Goal: Task Accomplishment & Management: Manage account settings

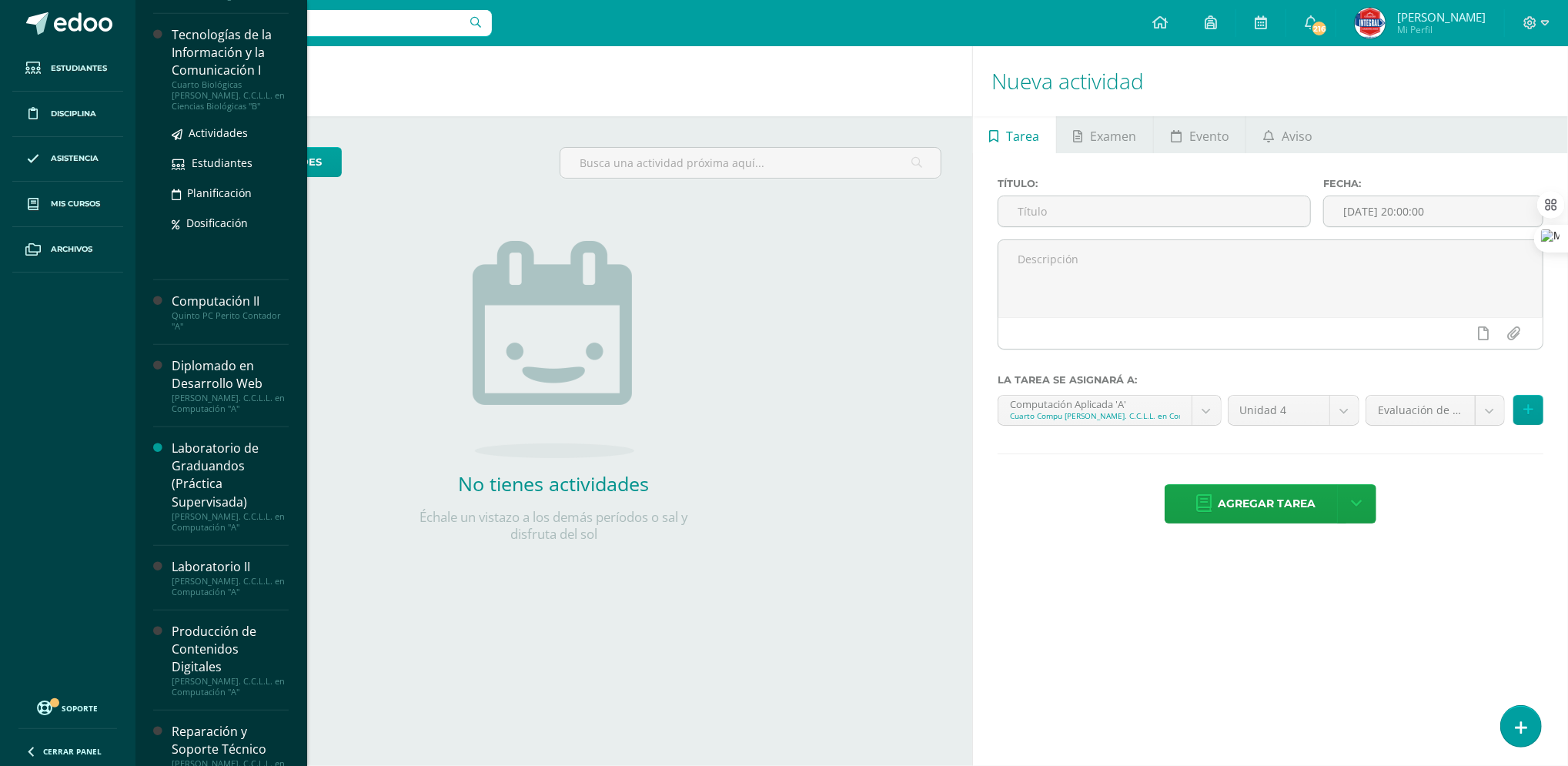
scroll to position [666, 0]
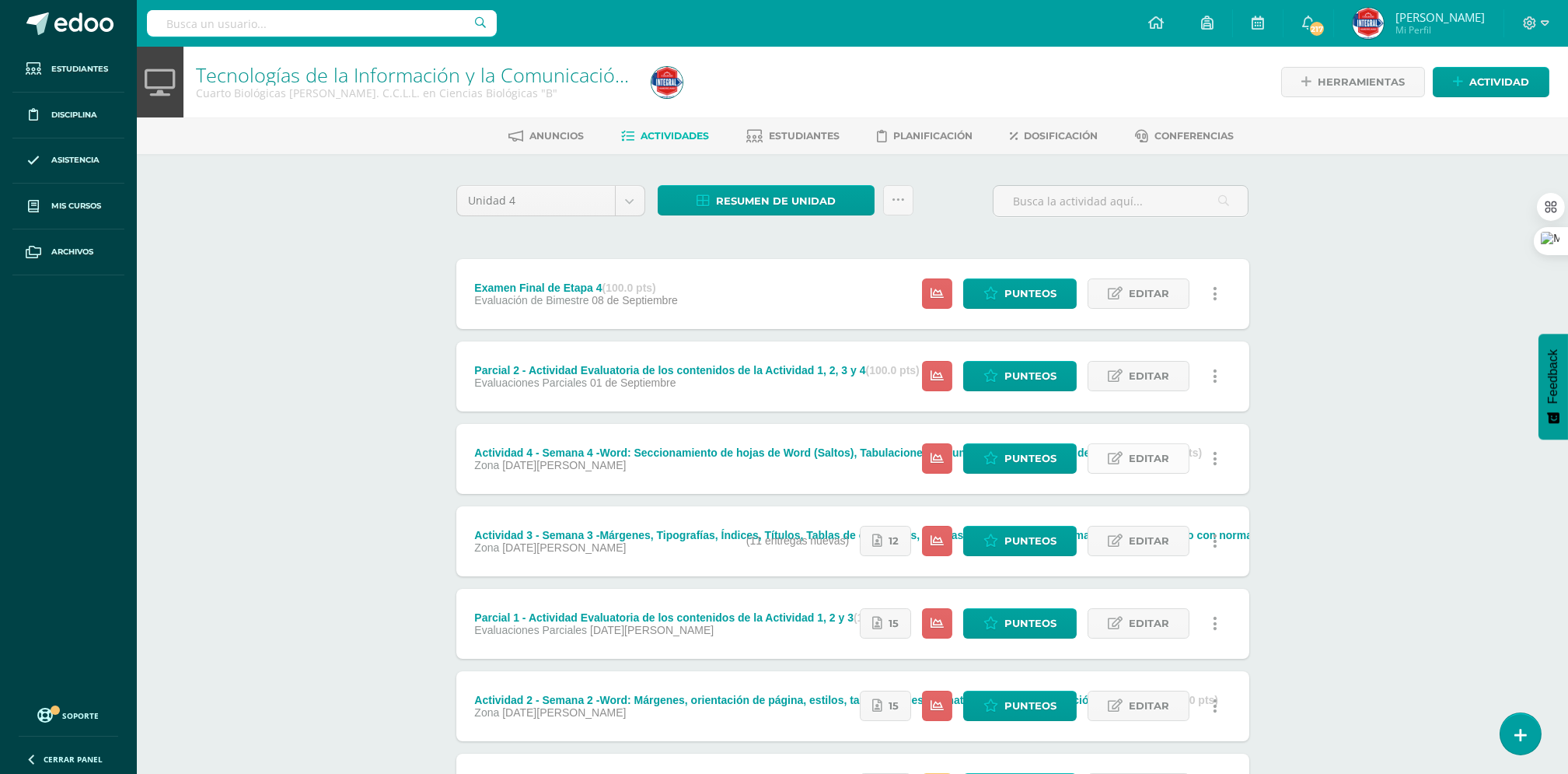
click at [1154, 455] on span "Editar" at bounding box center [1150, 458] width 41 height 29
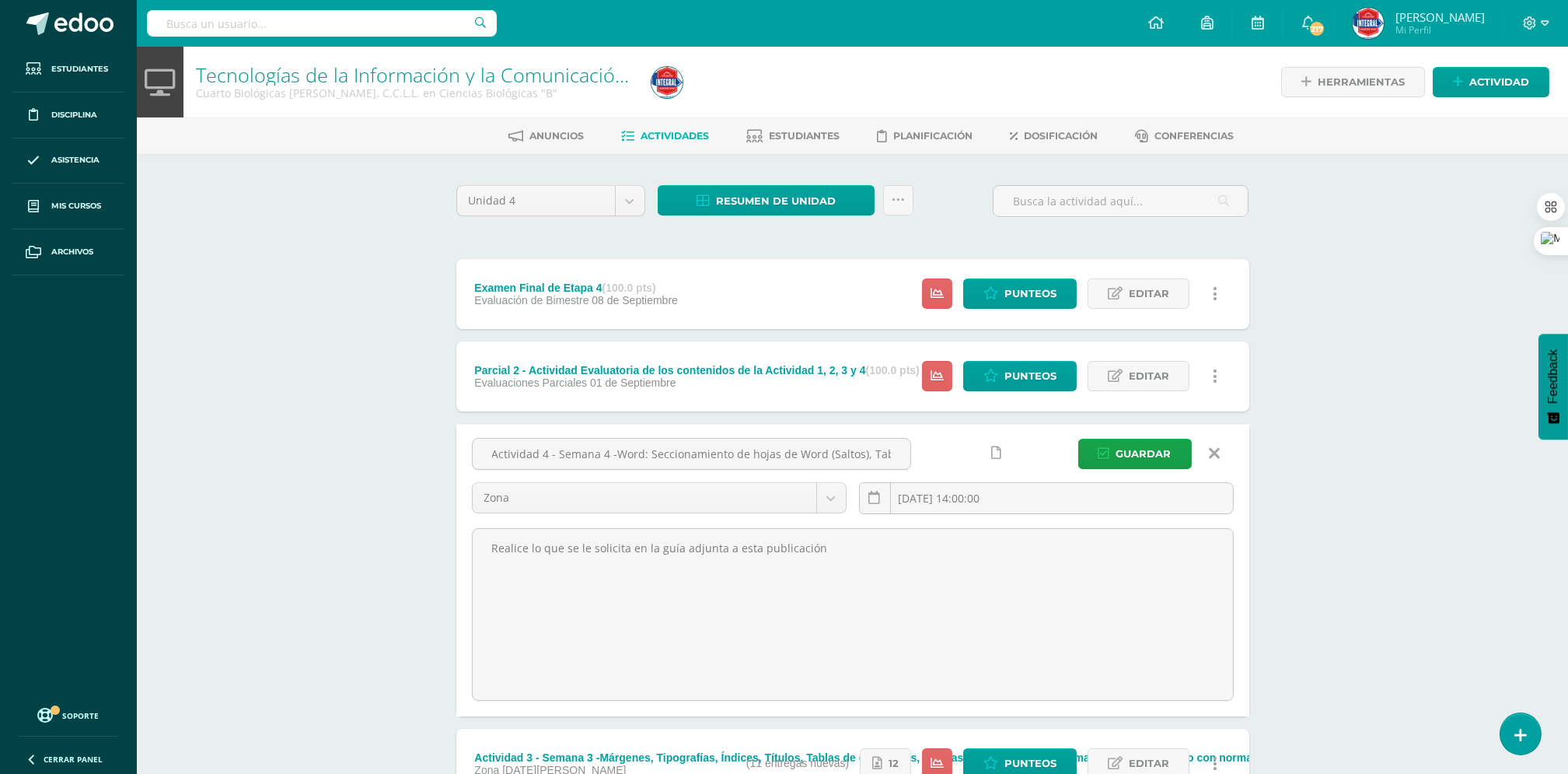
click at [995, 454] on icon at bounding box center [997, 454] width 10 height 14
click at [965, 453] on icon at bounding box center [967, 454] width 14 height 14
click at [1110, 448] on icon "submit" at bounding box center [1104, 454] width 12 height 14
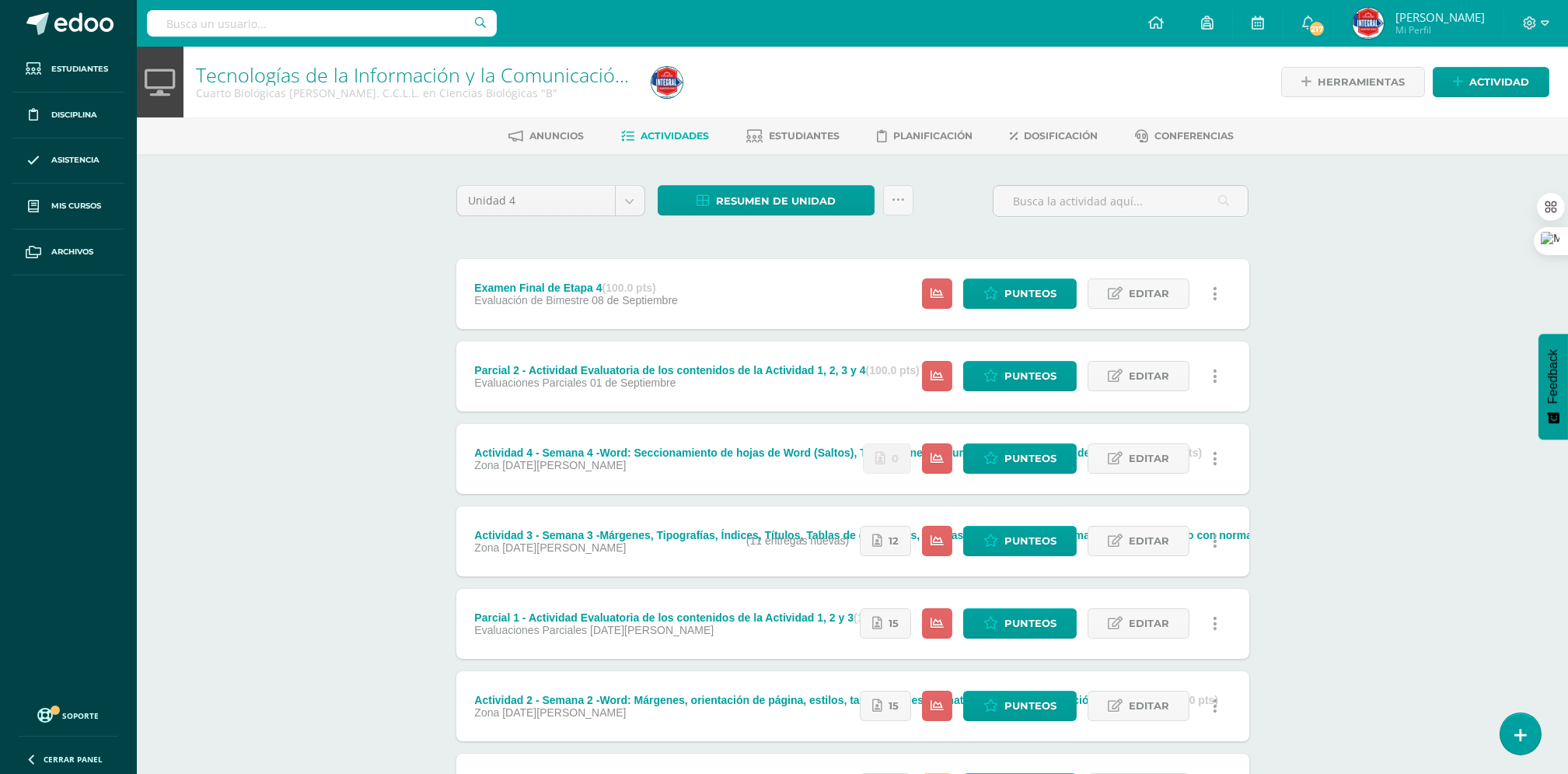
click at [1215, 463] on icon at bounding box center [1215, 459] width 5 height 17
click at [1180, 501] on link "Mostrar" at bounding box center [1185, 509] width 159 height 24
click at [1514, 740] on icon at bounding box center [1520, 735] width 14 height 17
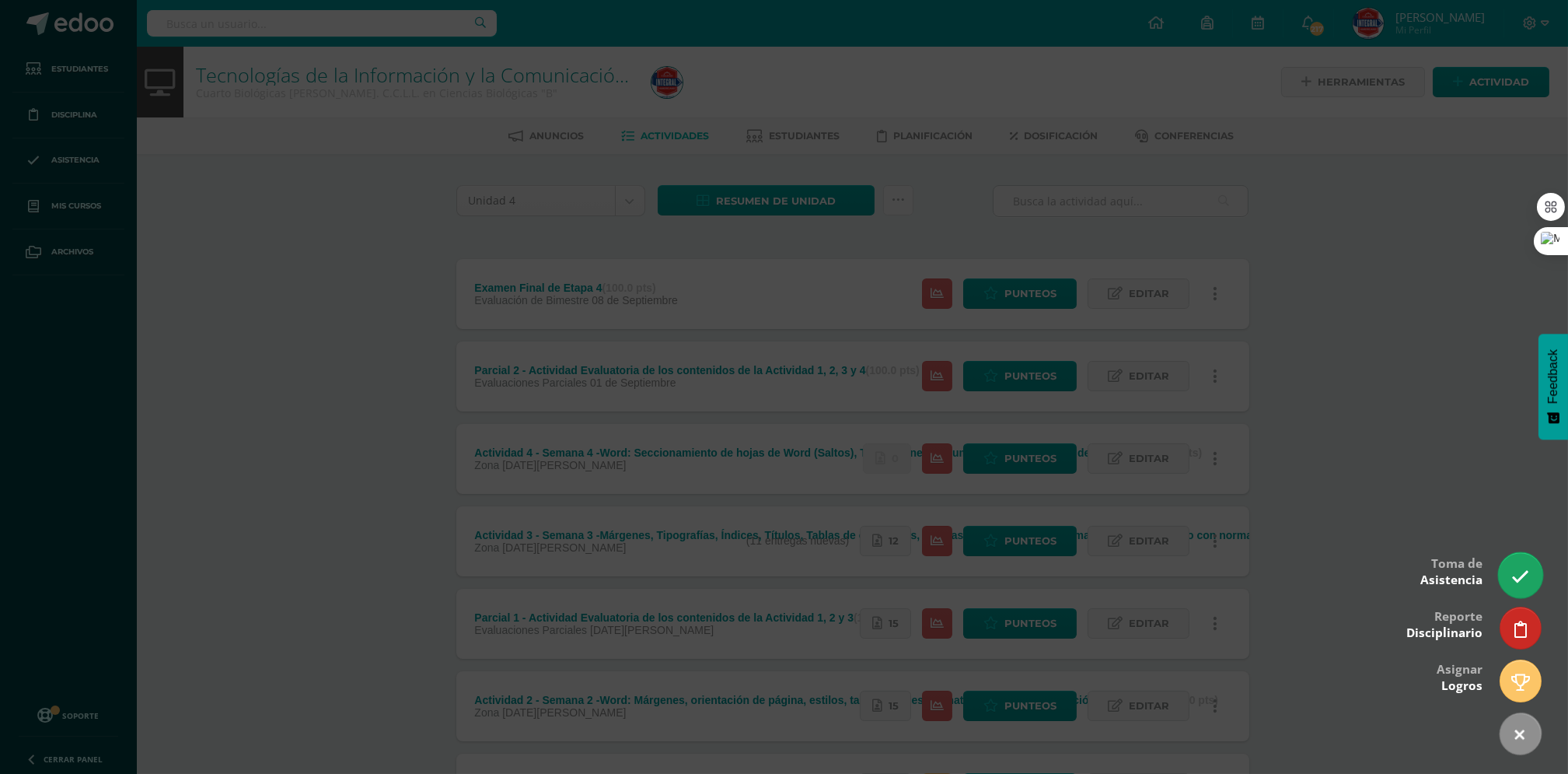
click at [1518, 584] on icon at bounding box center [1520, 577] width 17 height 17
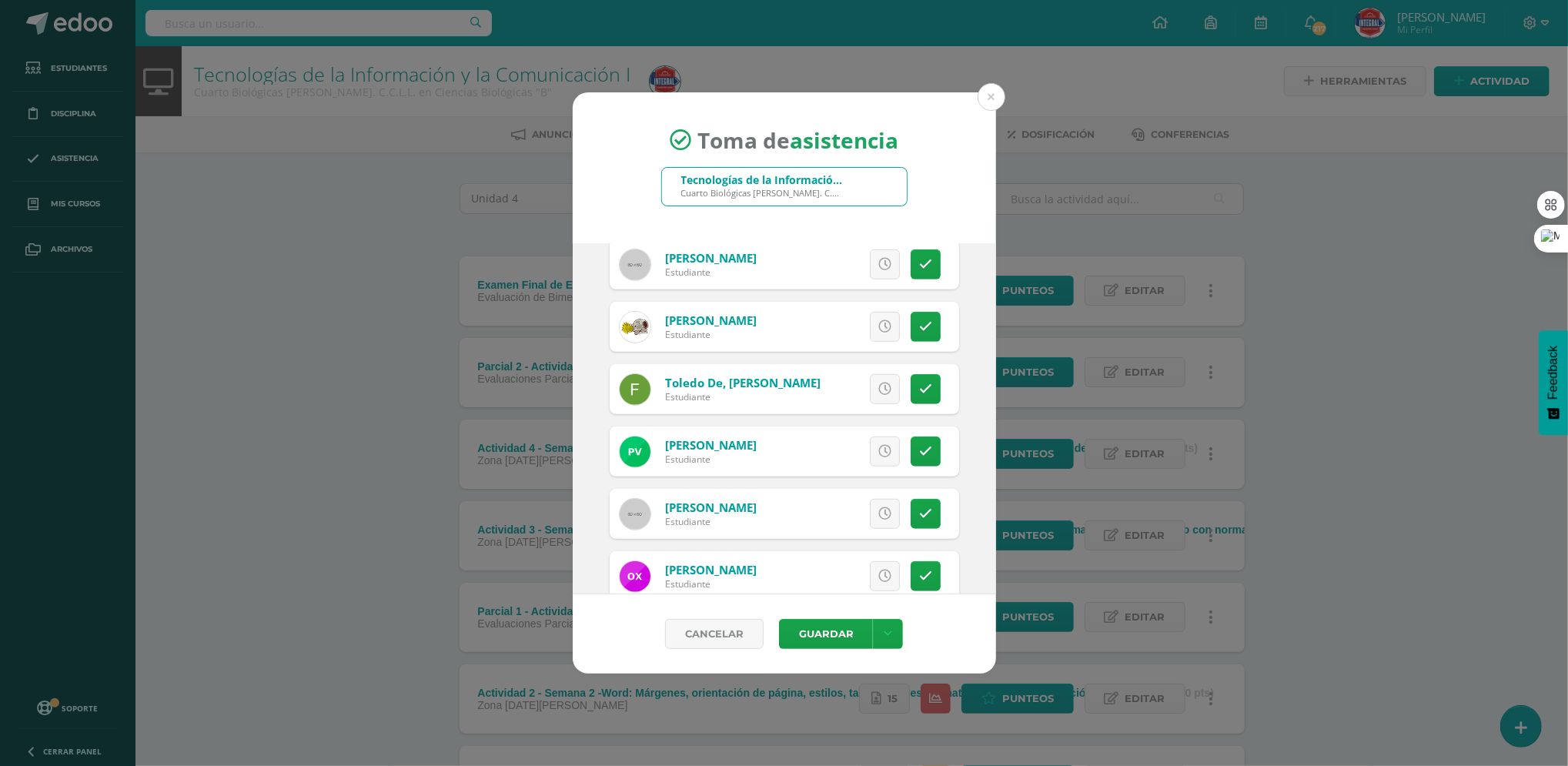
scroll to position [977, 0]
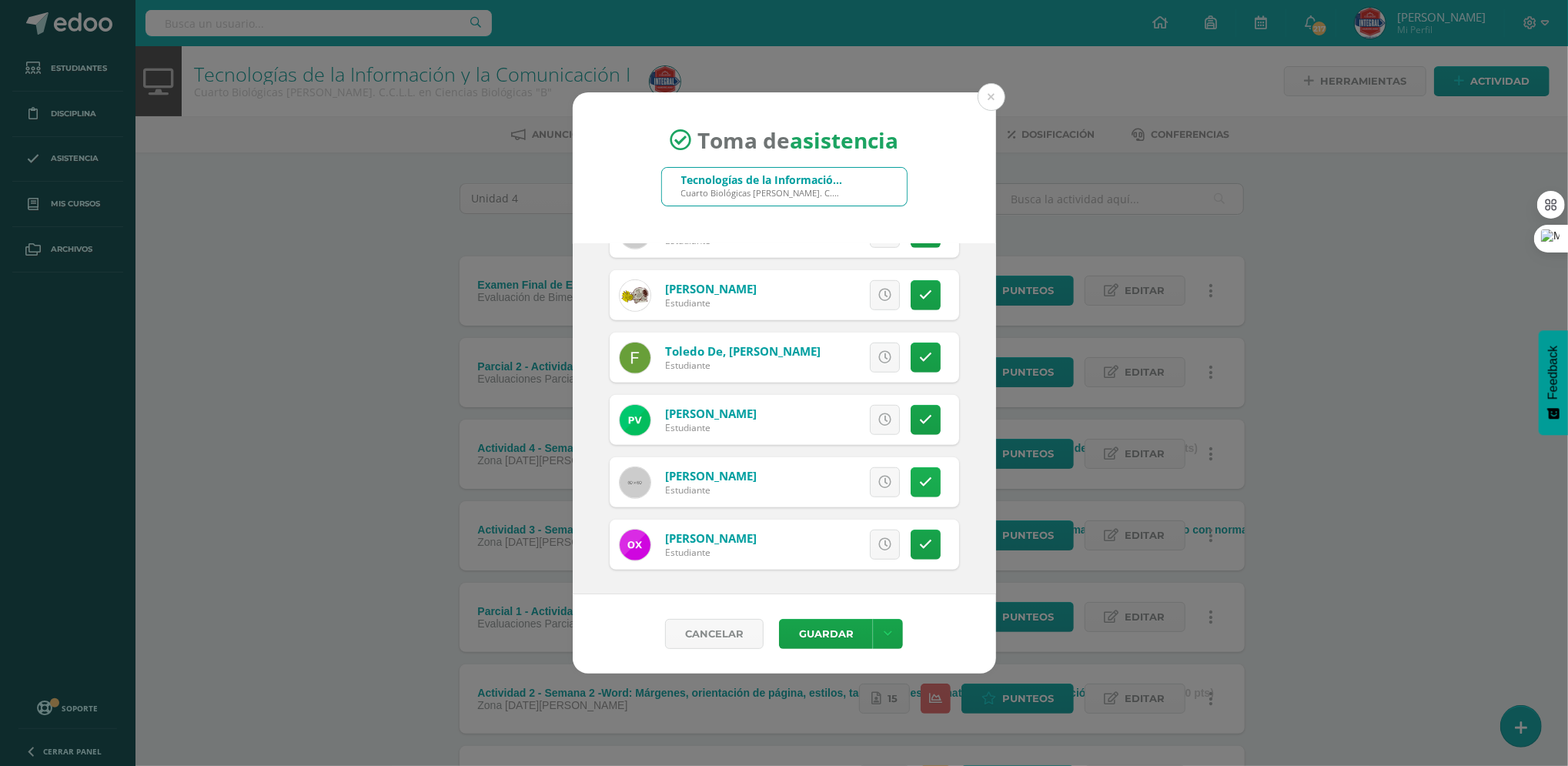
click at [910, 481] on link at bounding box center [925, 482] width 30 height 30
click at [919, 414] on icon at bounding box center [926, 420] width 13 height 13
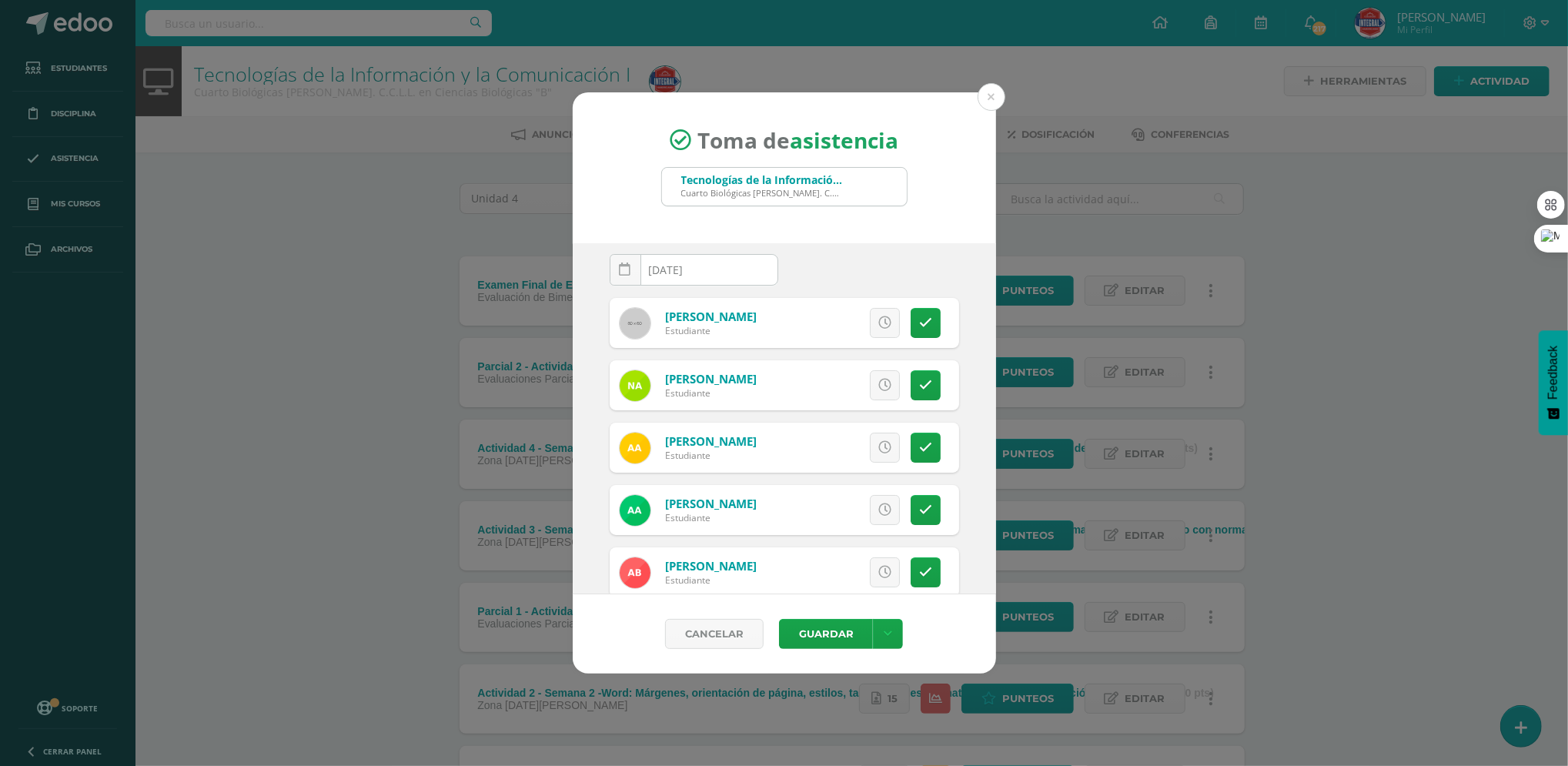
scroll to position [0, 0]
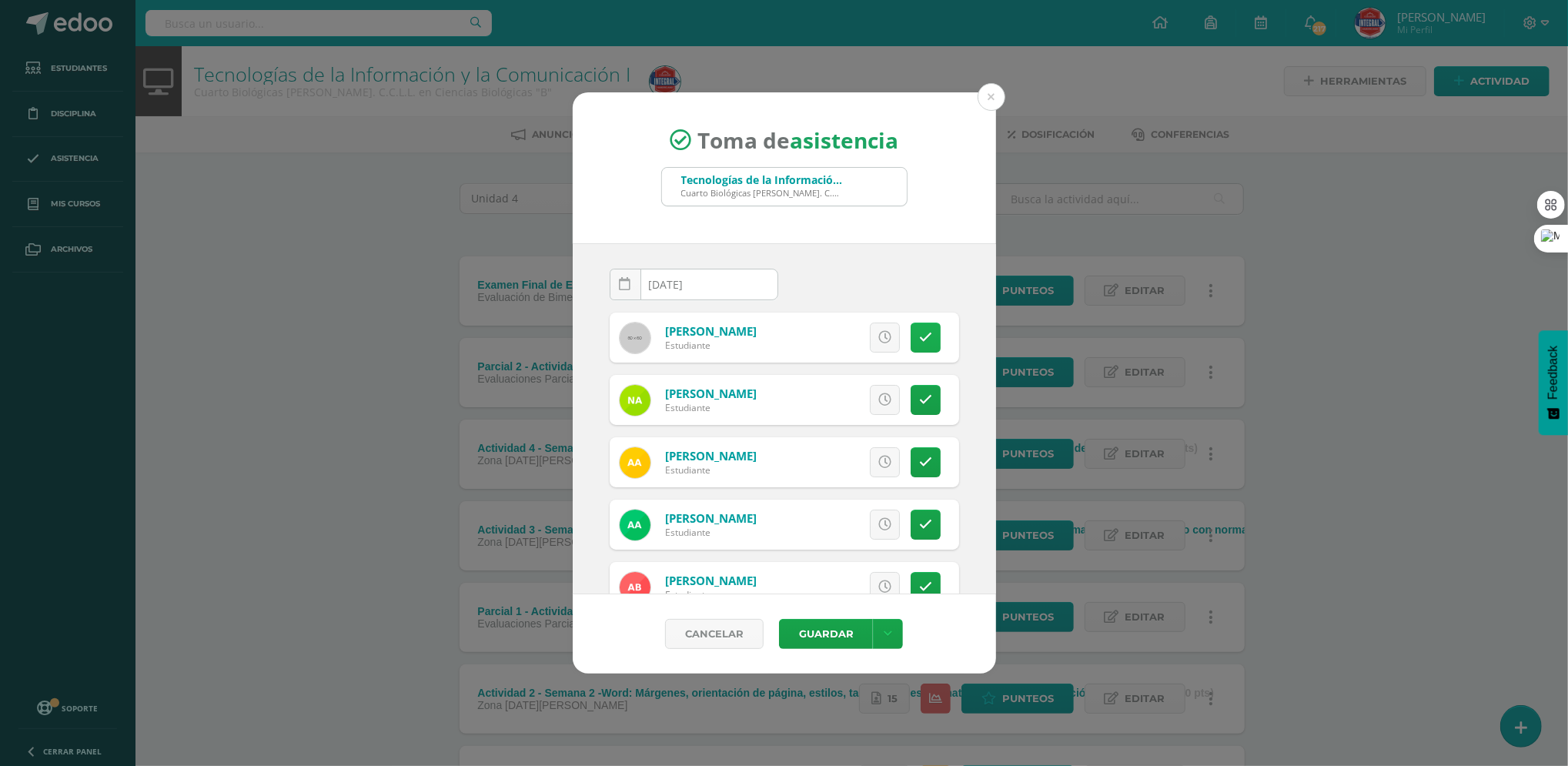
click at [910, 330] on link at bounding box center [925, 336] width 30 height 30
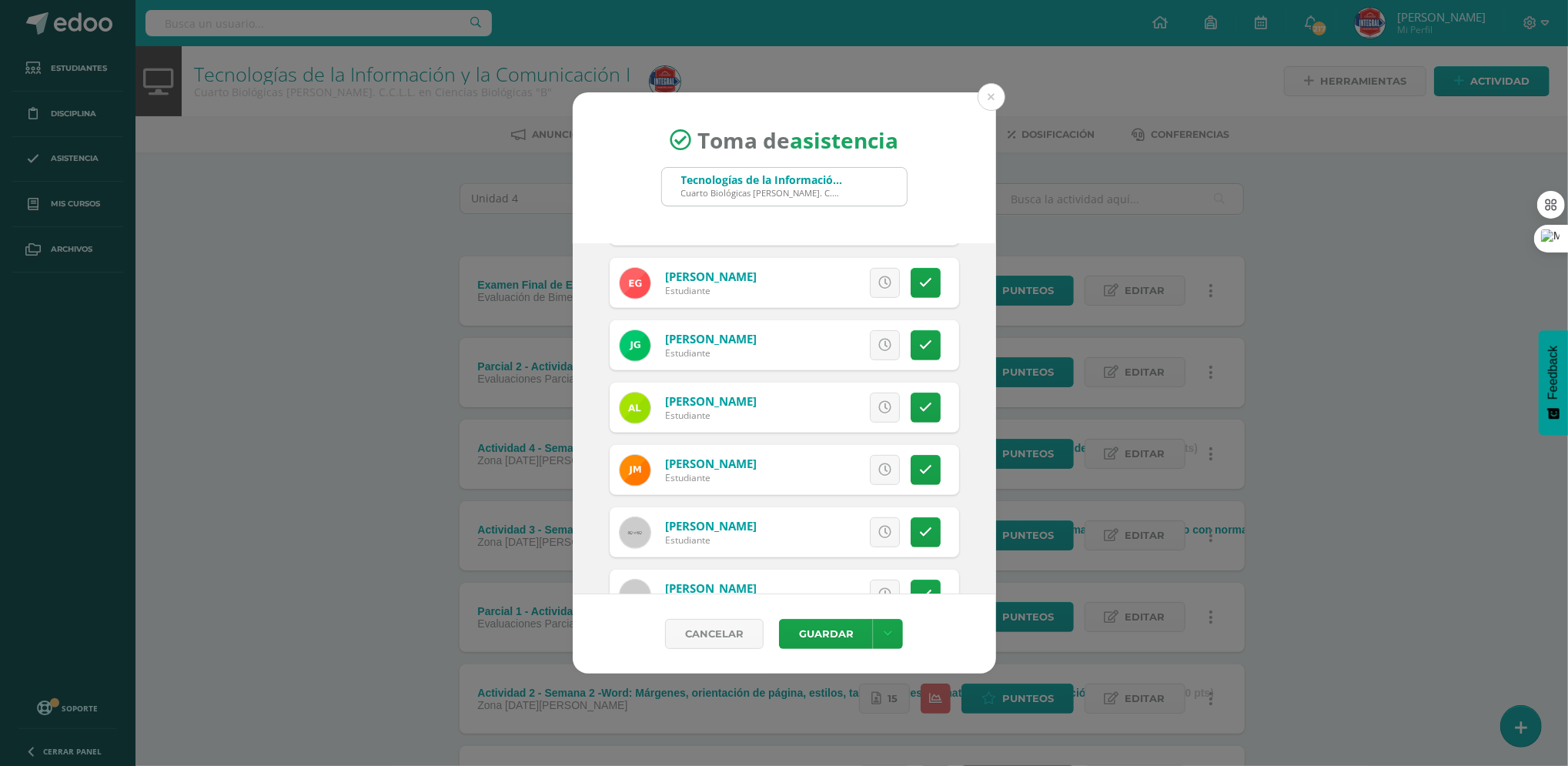
scroll to position [718, 0]
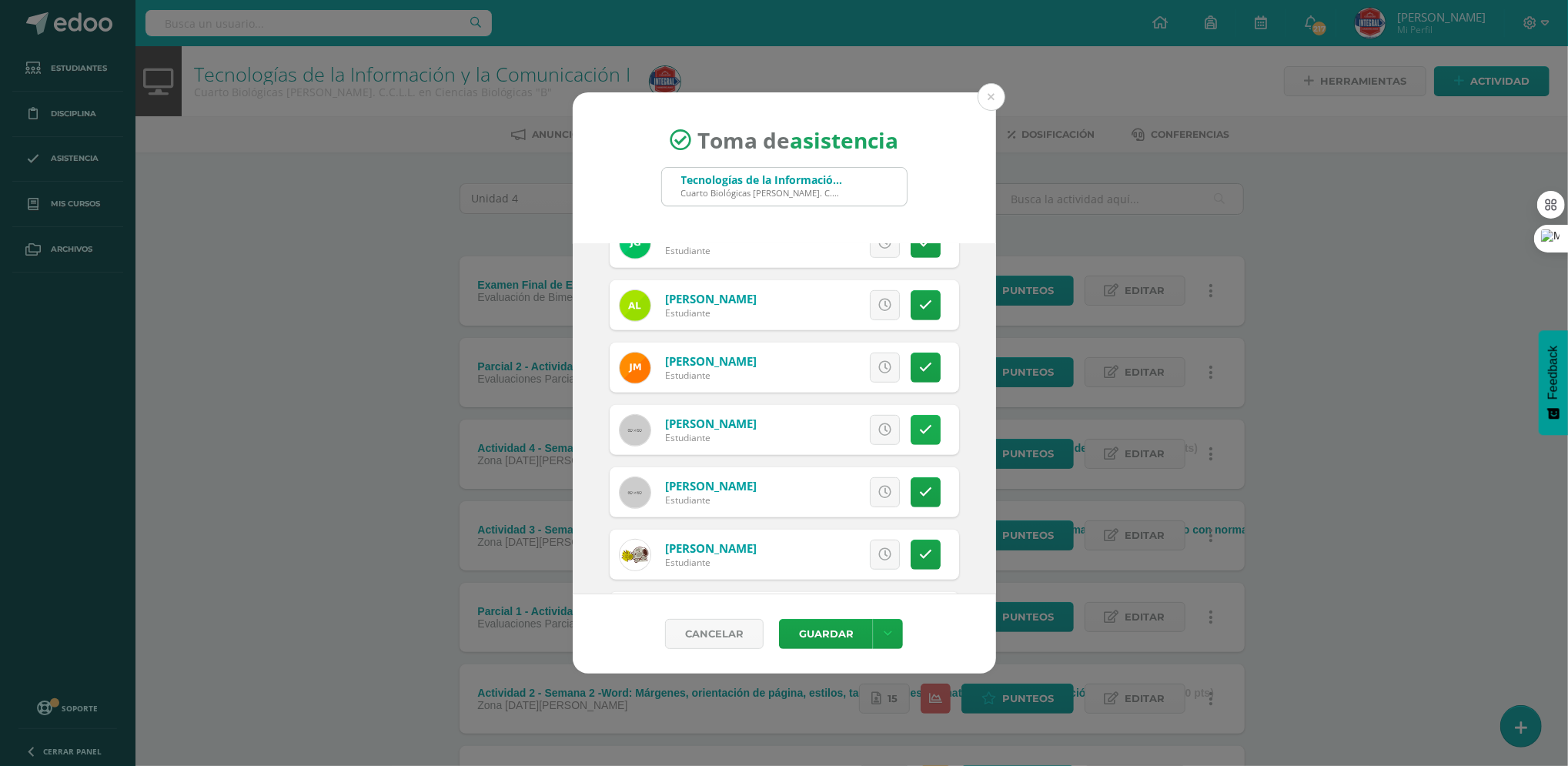
click at [910, 437] on link at bounding box center [925, 430] width 30 height 30
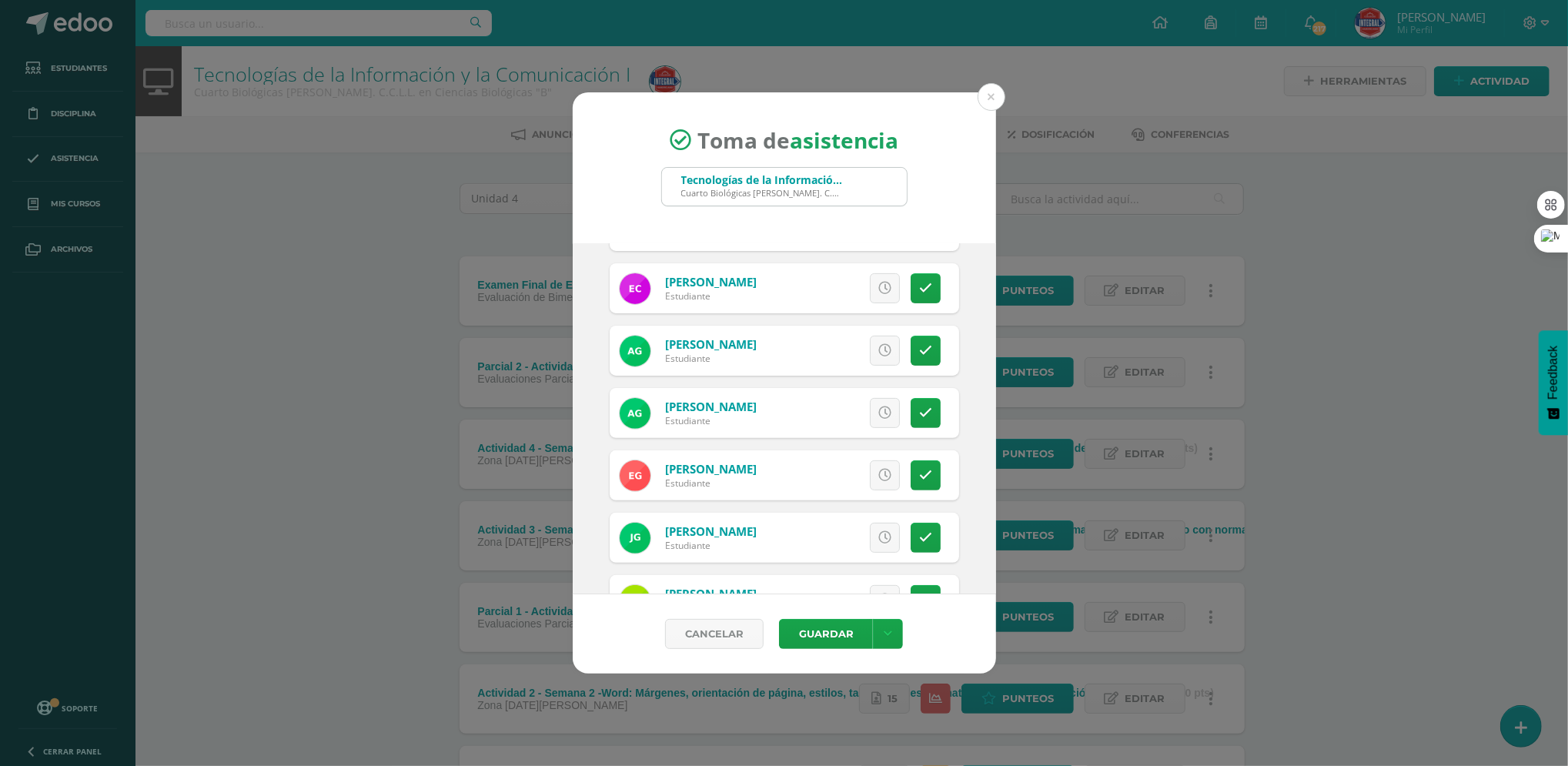
scroll to position [431, 0]
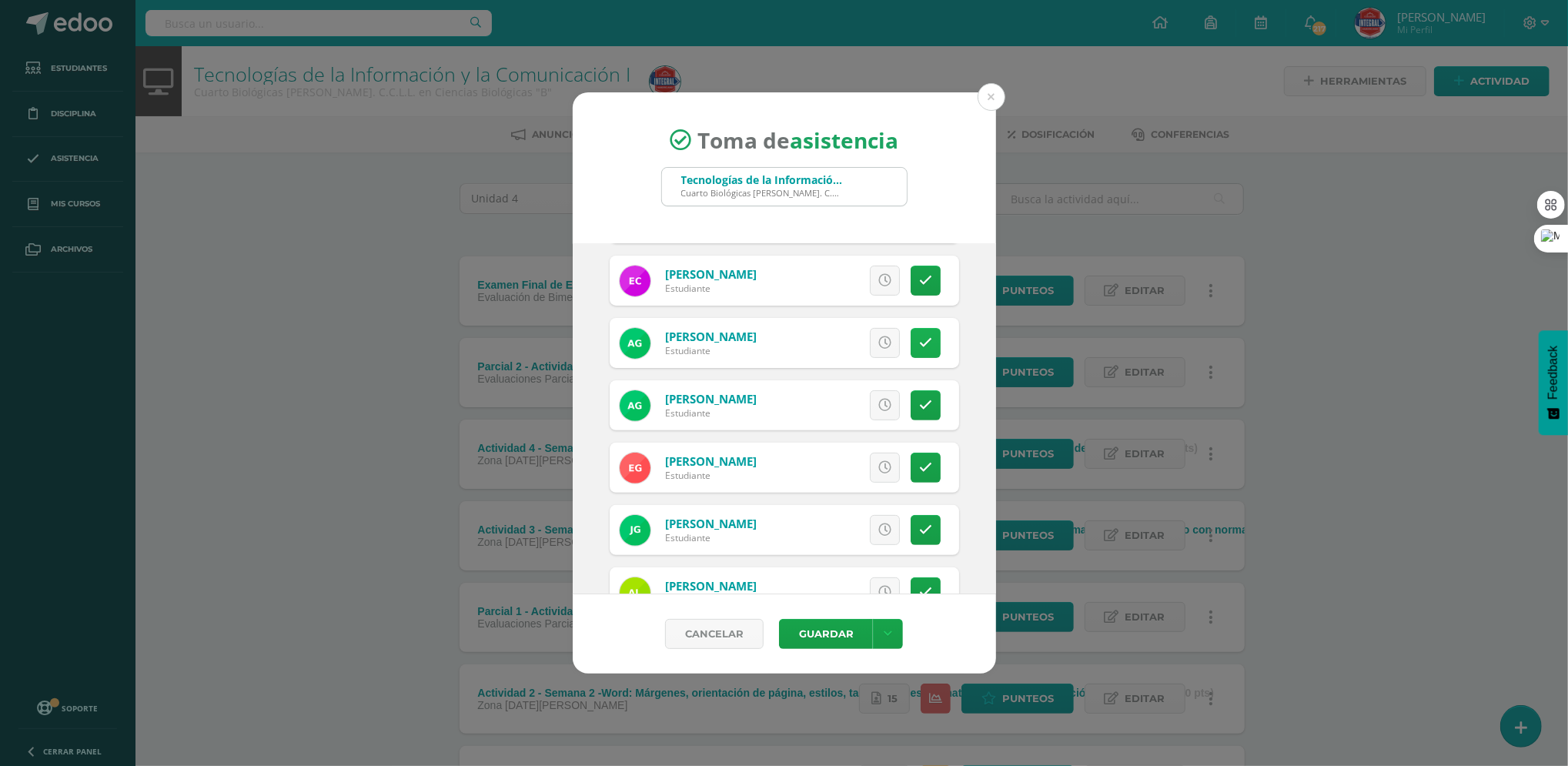
click at [919, 338] on icon at bounding box center [926, 343] width 13 height 13
click at [919, 406] on icon at bounding box center [926, 406] width 13 height 13
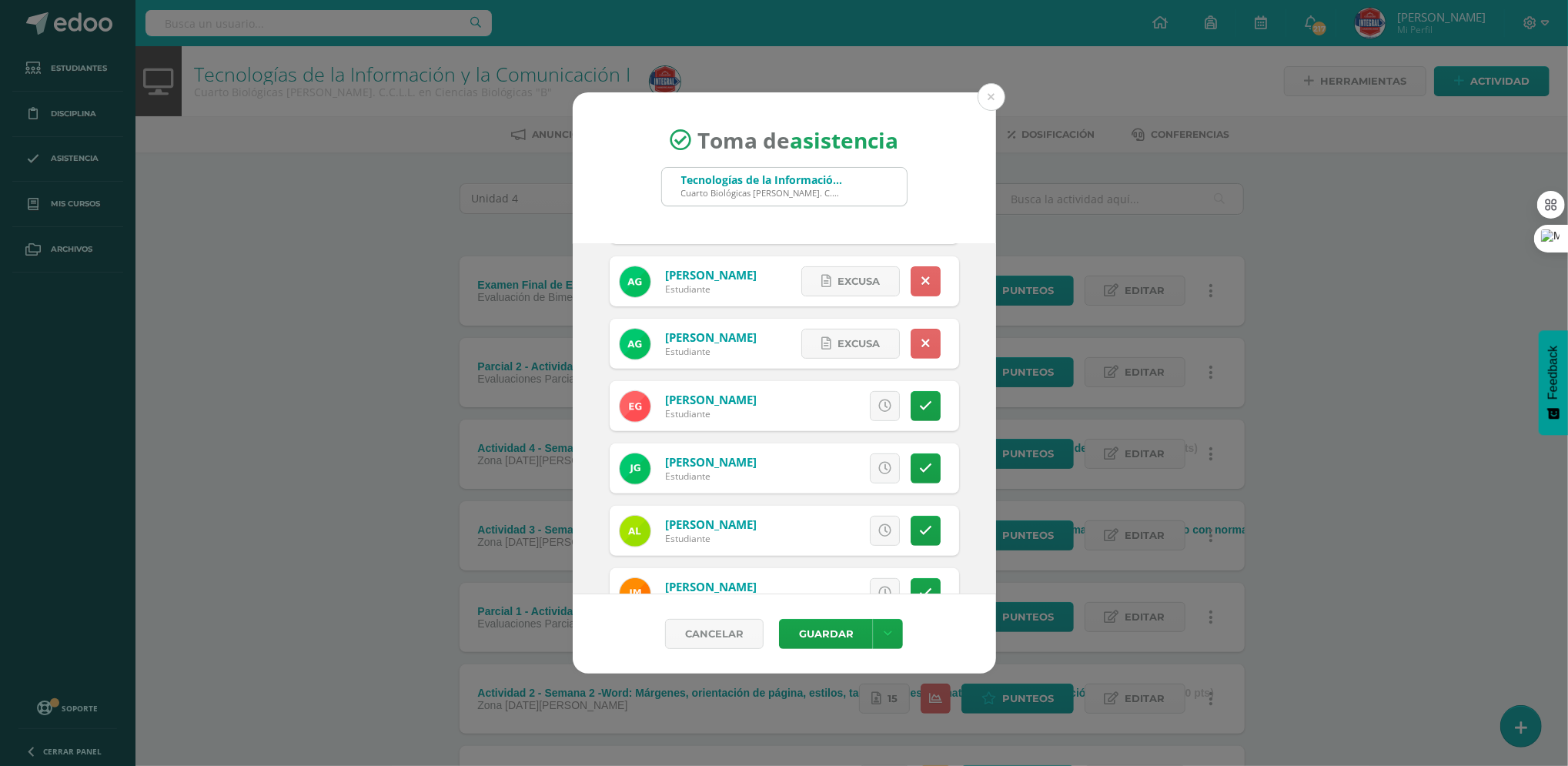
scroll to position [977, 0]
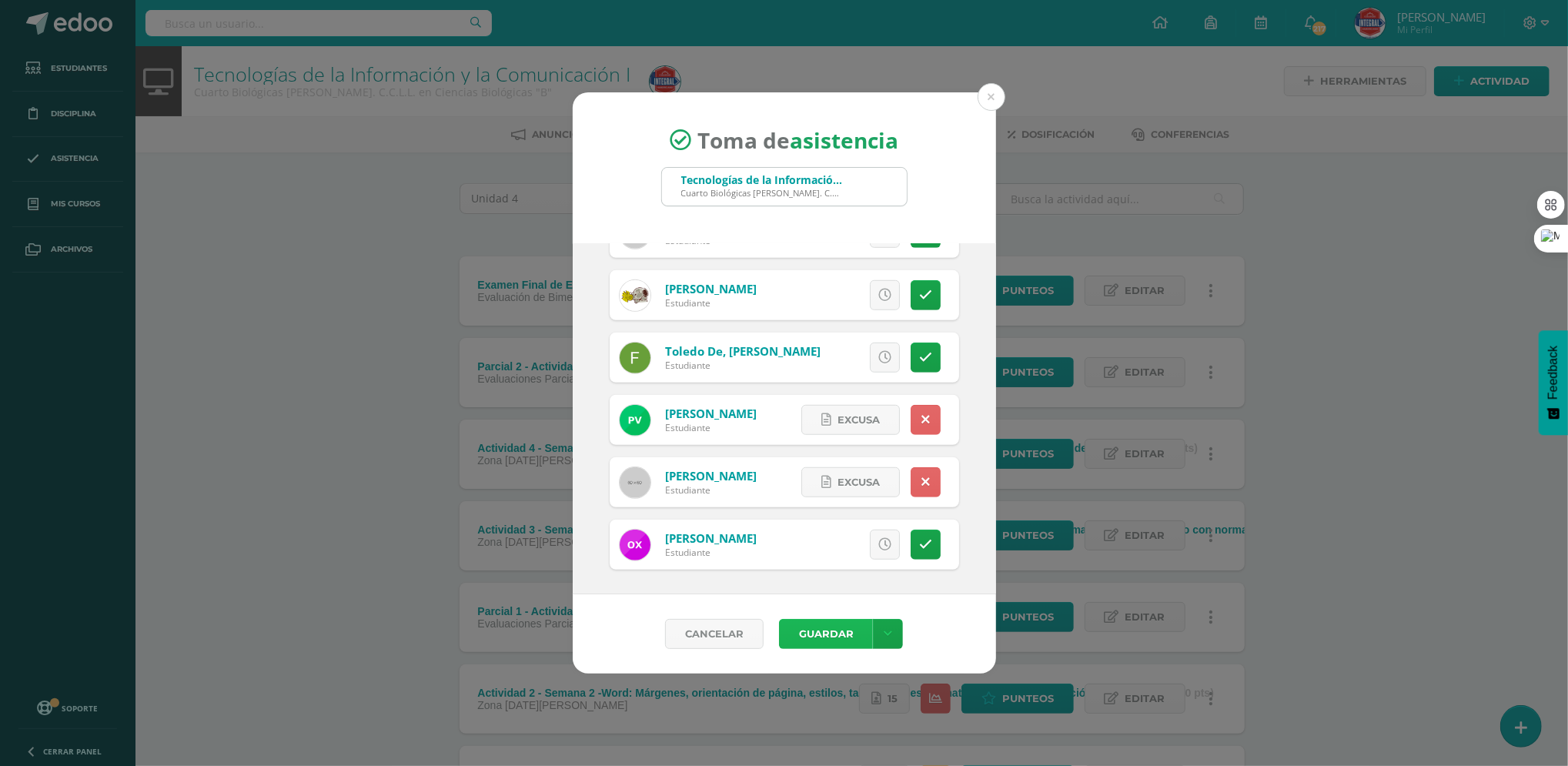
click at [825, 631] on button "Guardar" at bounding box center [826, 633] width 94 height 30
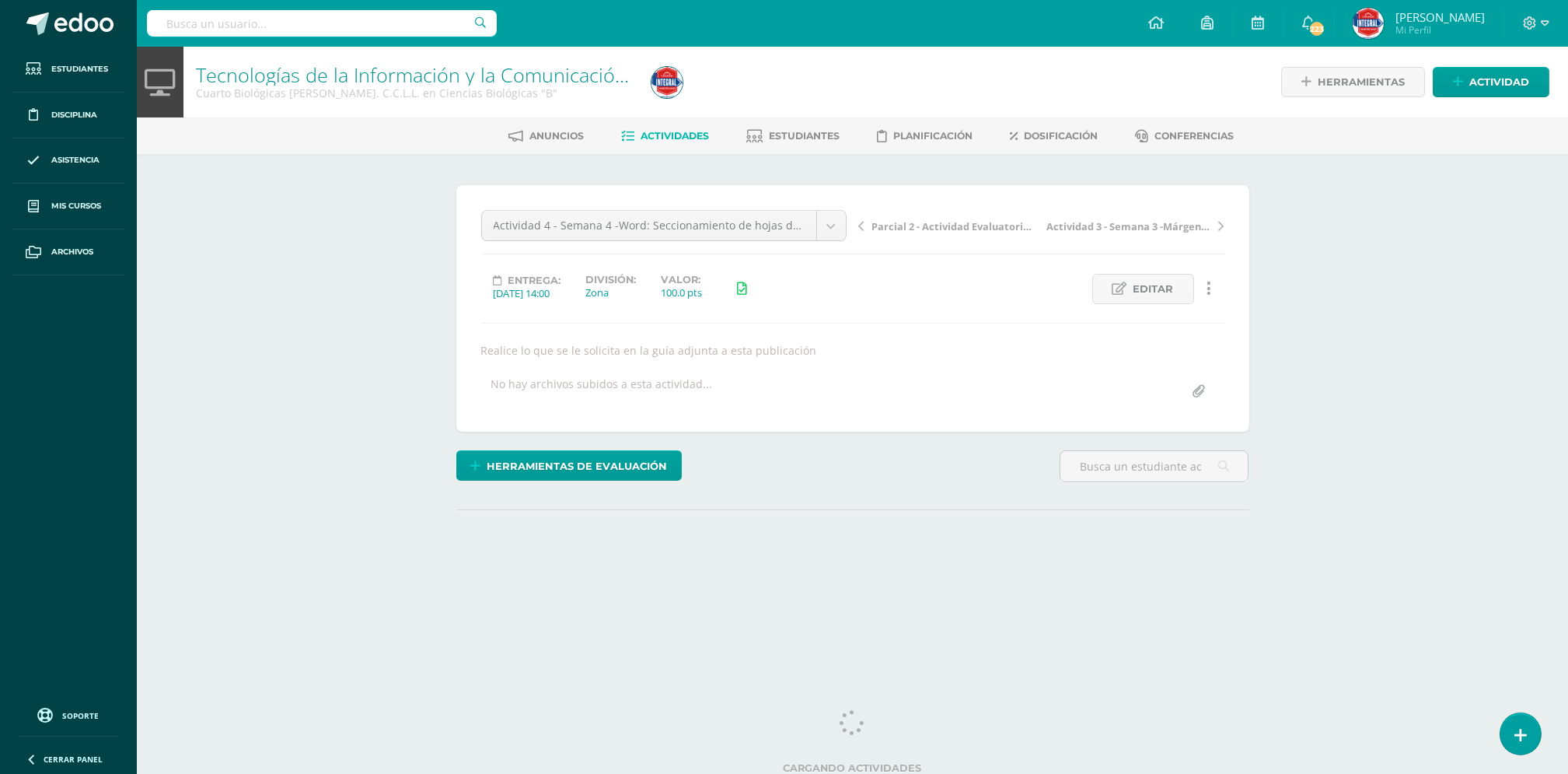
click at [1199, 389] on input "file" at bounding box center [1198, 391] width 30 height 30
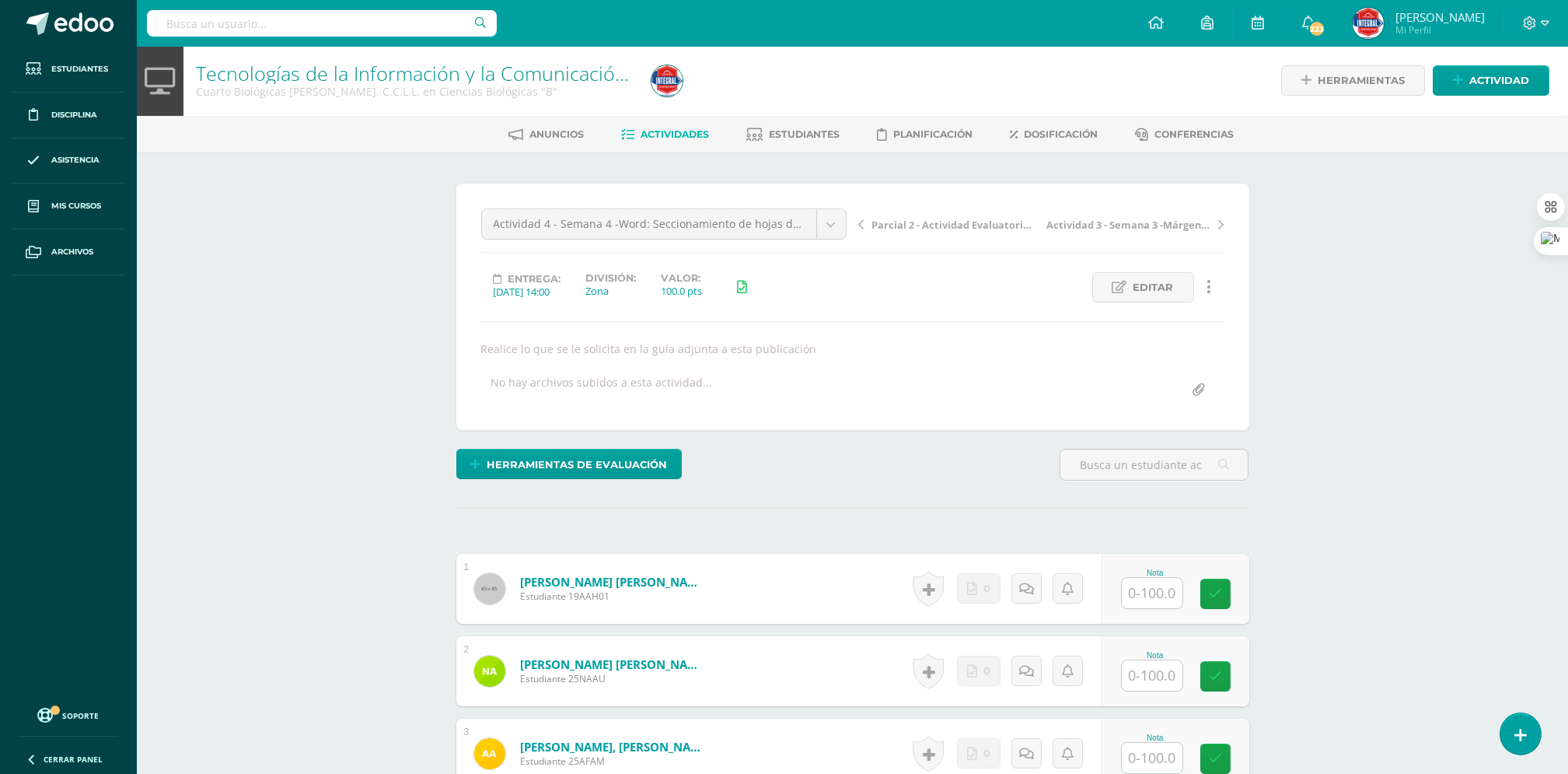
scroll to position [2, 0]
type input "C:\fakepath\COMPUTACIÓN-S5-Actividad 4 -4TO Biológicas B- Tablas e Indices - IV…"
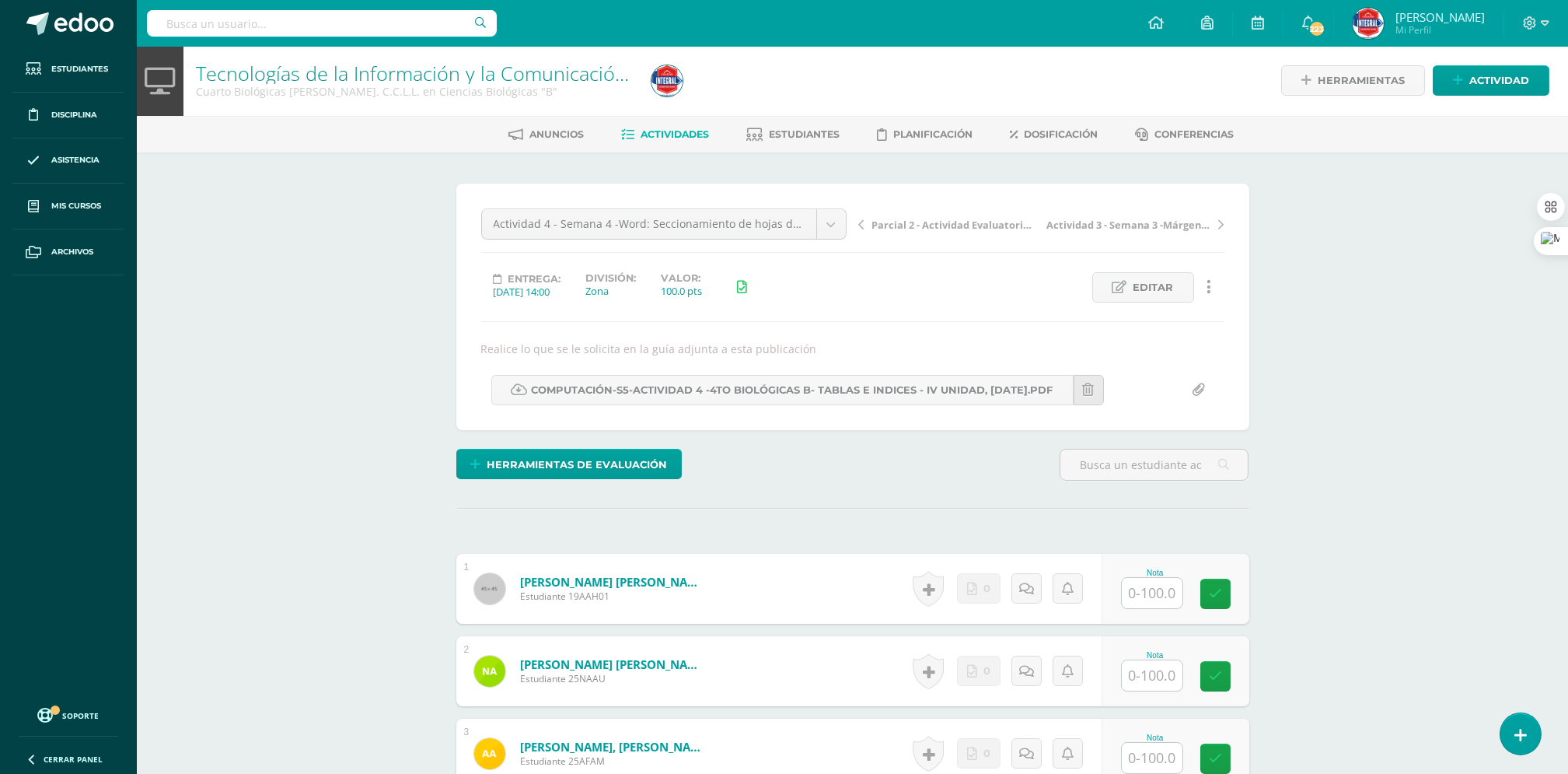
scroll to position [2, 0]
type input "C:\fakepath\Texto para Ejercicio 2- tablas e indices-4to Biológicas B.txt"
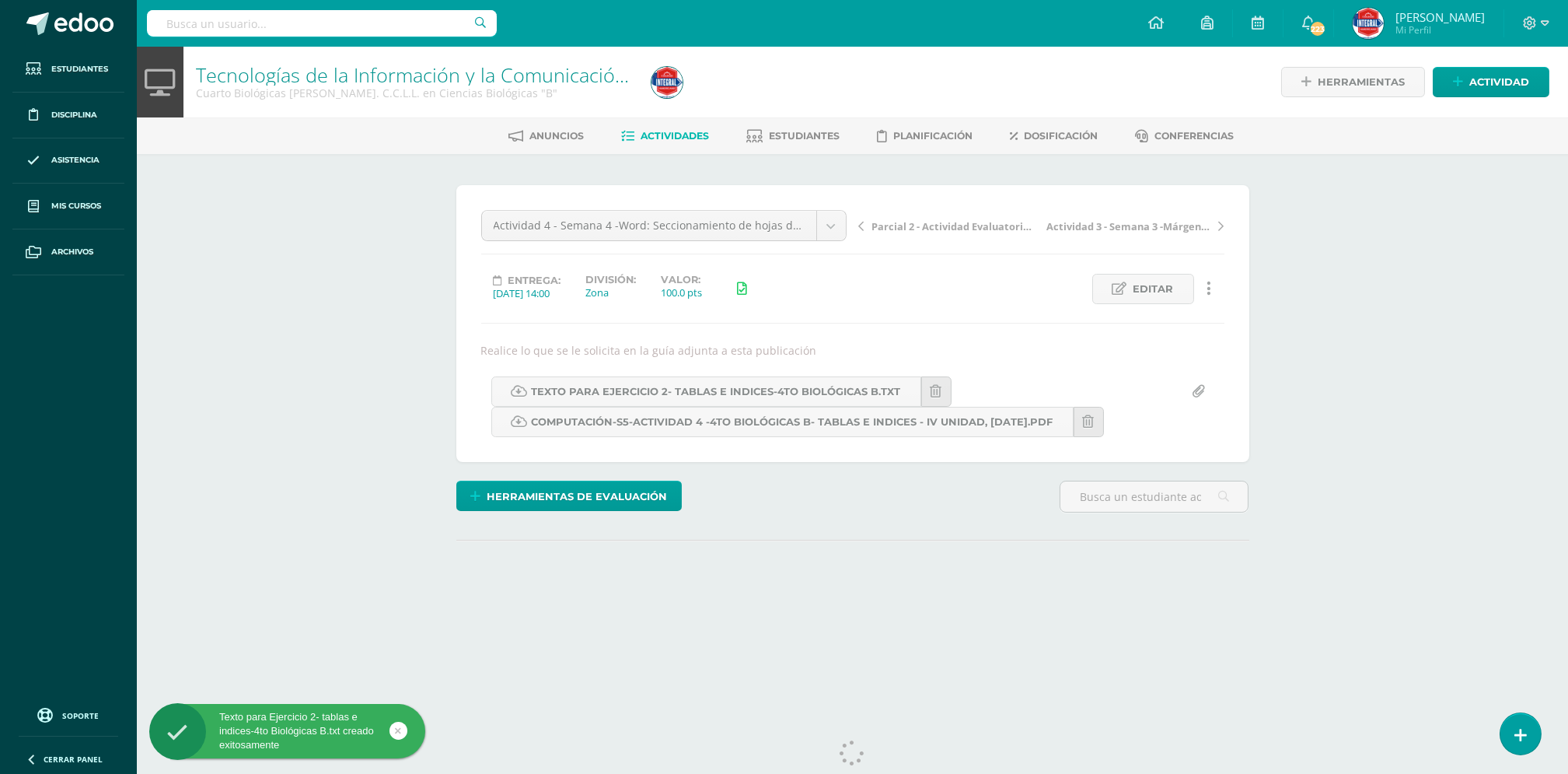
click at [1199, 392] on input "file" at bounding box center [1198, 391] width 30 height 30
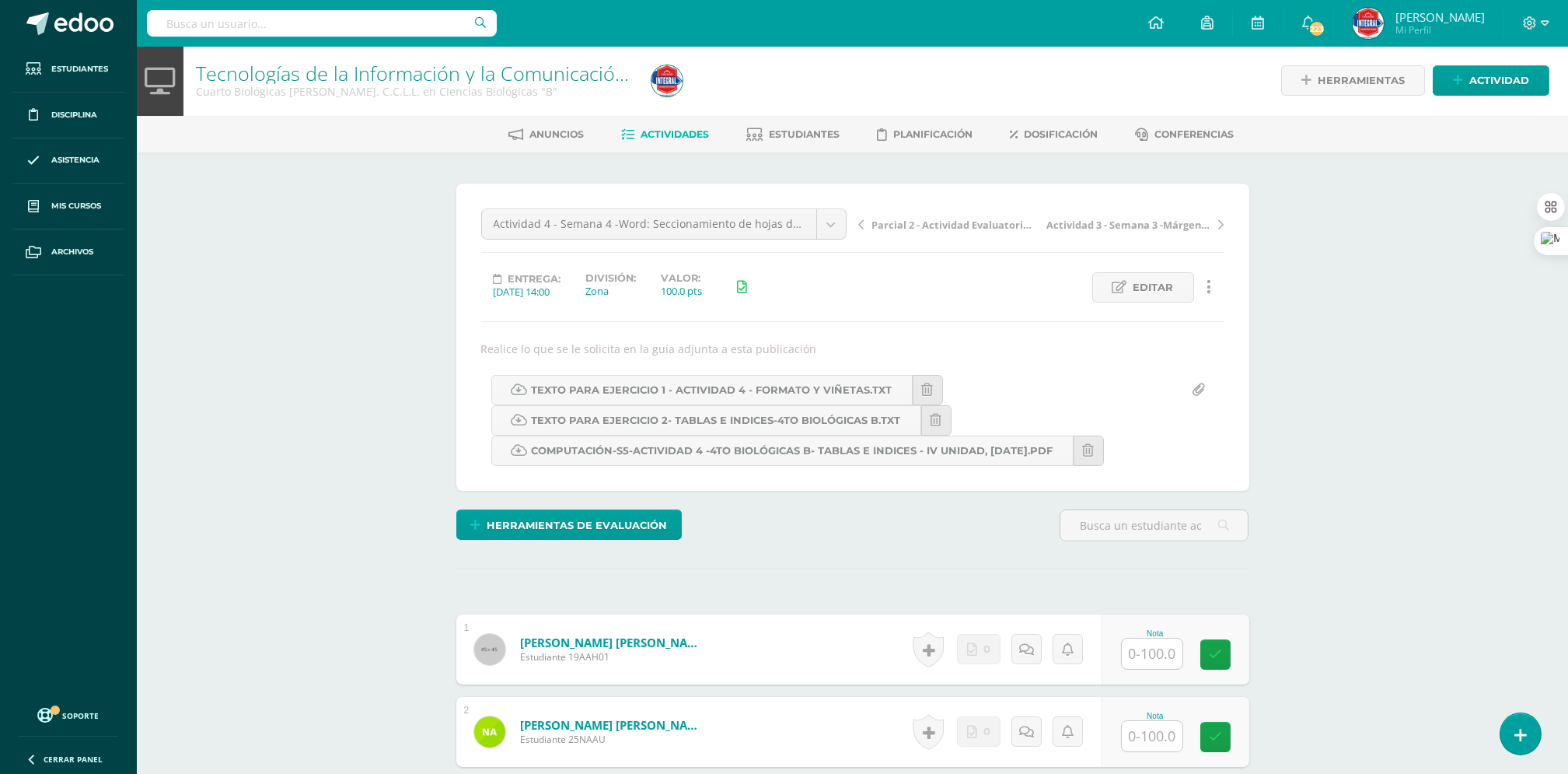
scroll to position [2, 0]
